Goal: Check status: Check status

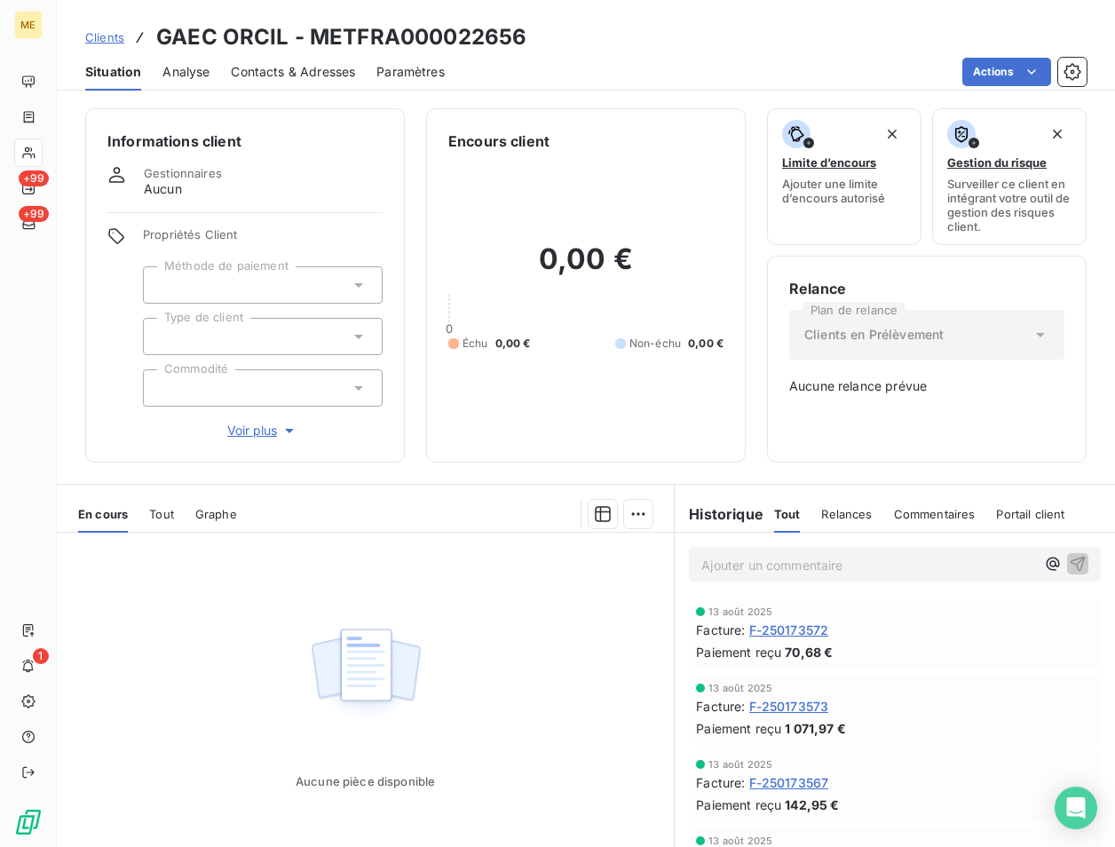
scroll to position [81, 0]
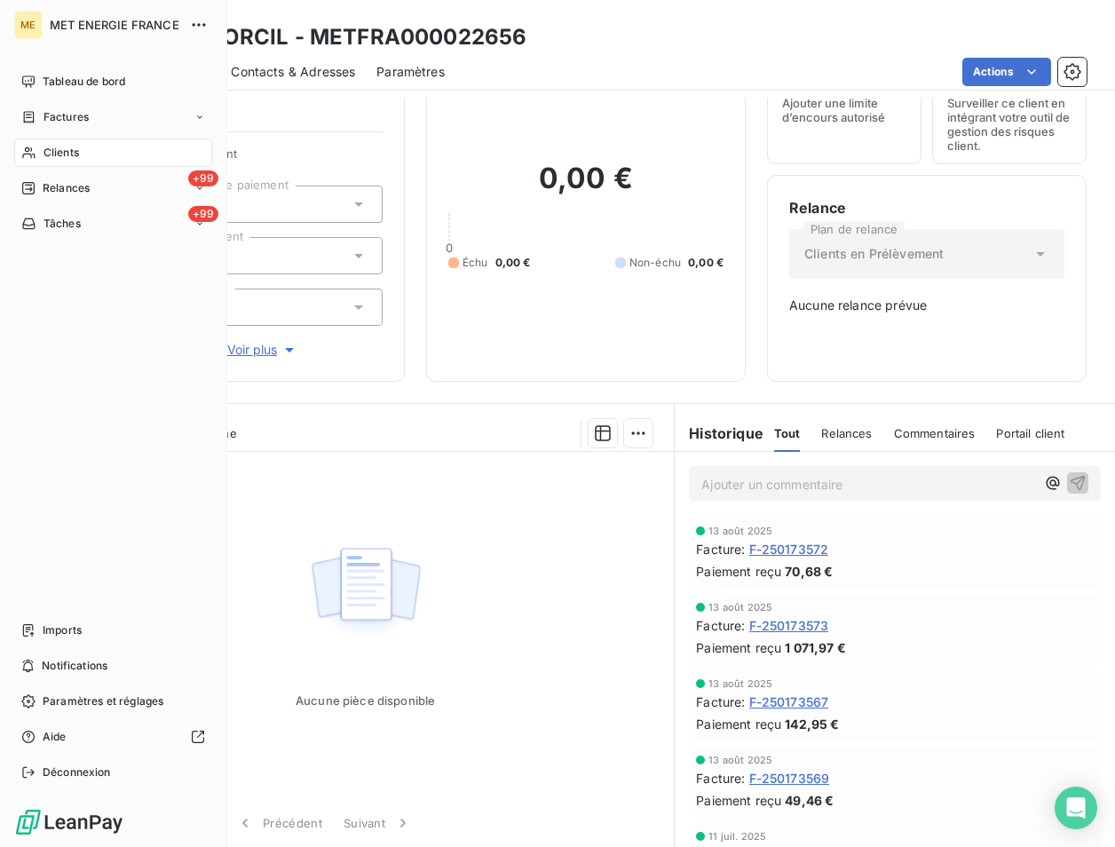
click at [67, 155] on span "Clients" at bounding box center [62, 153] width 36 height 16
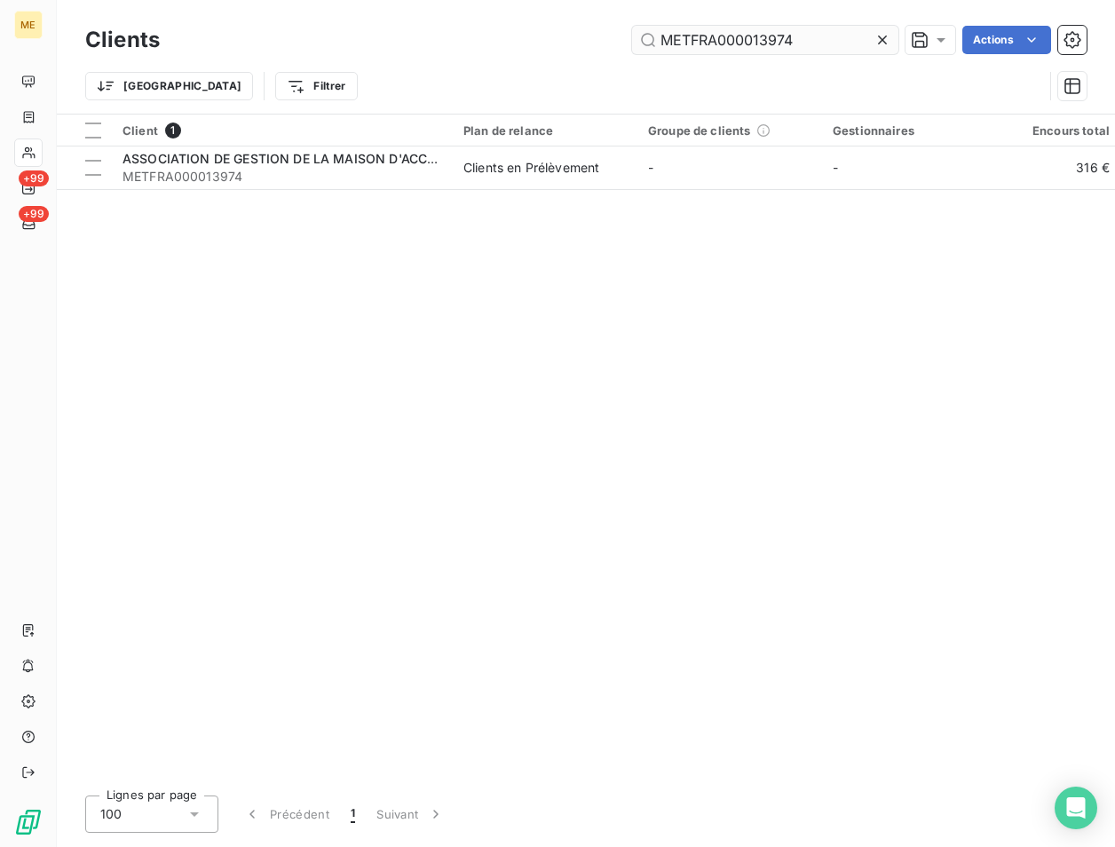
click at [787, 36] on input "METFRA000013974" at bounding box center [765, 40] width 266 height 28
click at [786, 36] on input "METFRA000013974" at bounding box center [765, 40] width 266 height 28
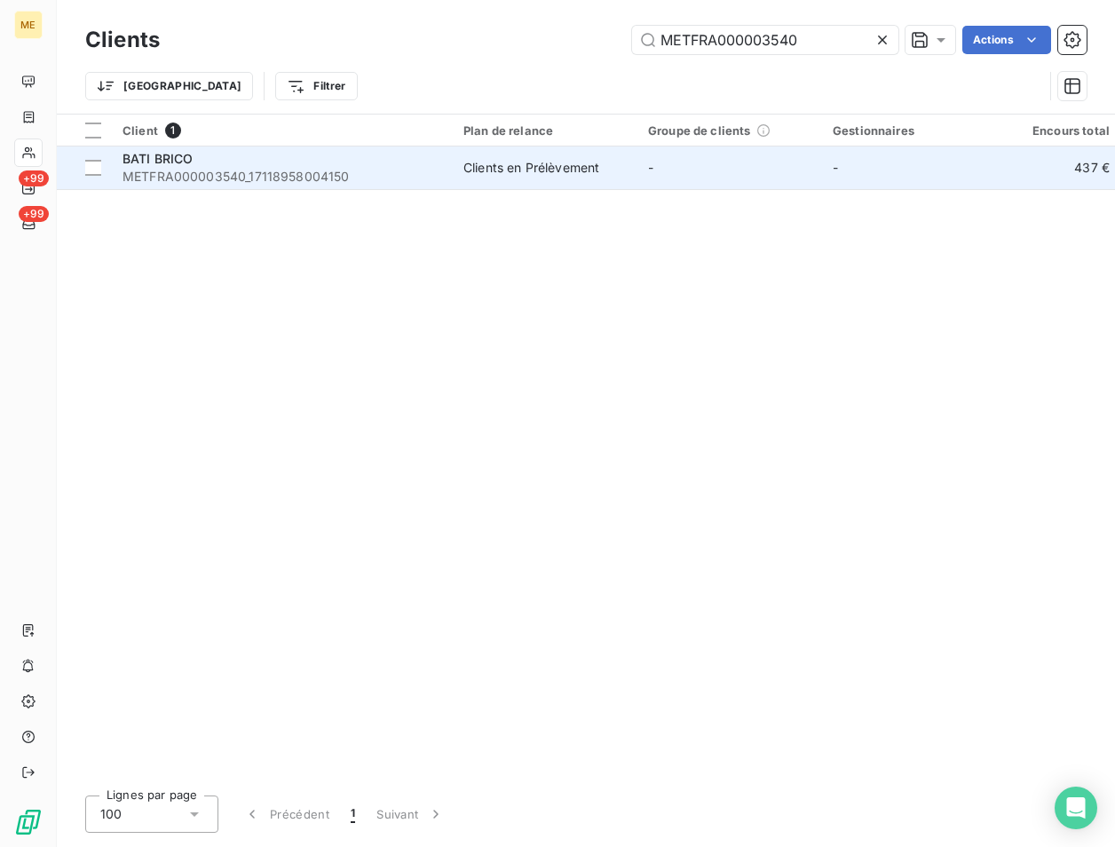
type input "METFRA000003540"
click at [218, 187] on td "BATI BRICO METFRA000003540_17118958004150" at bounding box center [282, 167] width 341 height 43
